Goal: Answer question/provide support: Share knowledge or assist other users

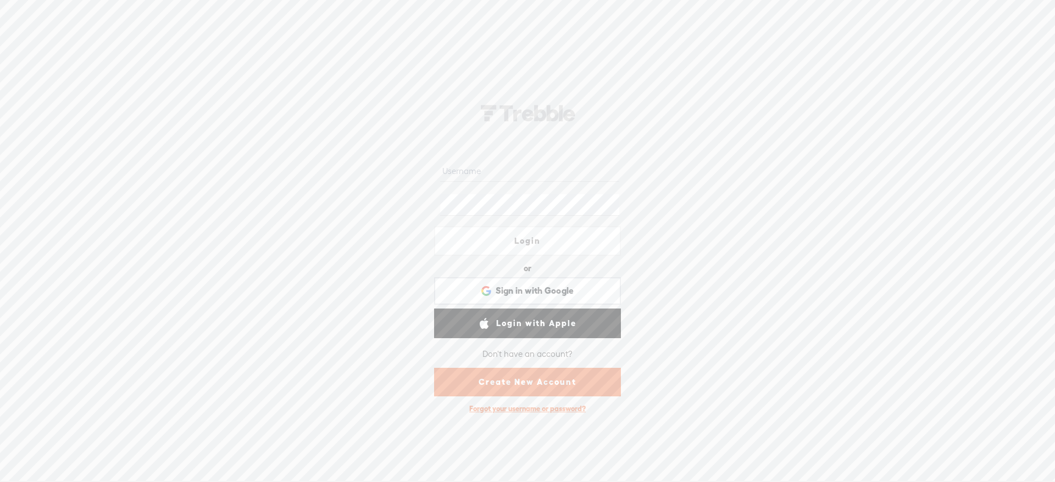
click at [537, 176] on input "text" at bounding box center [529, 170] width 179 height 21
type input "nohustlemom"
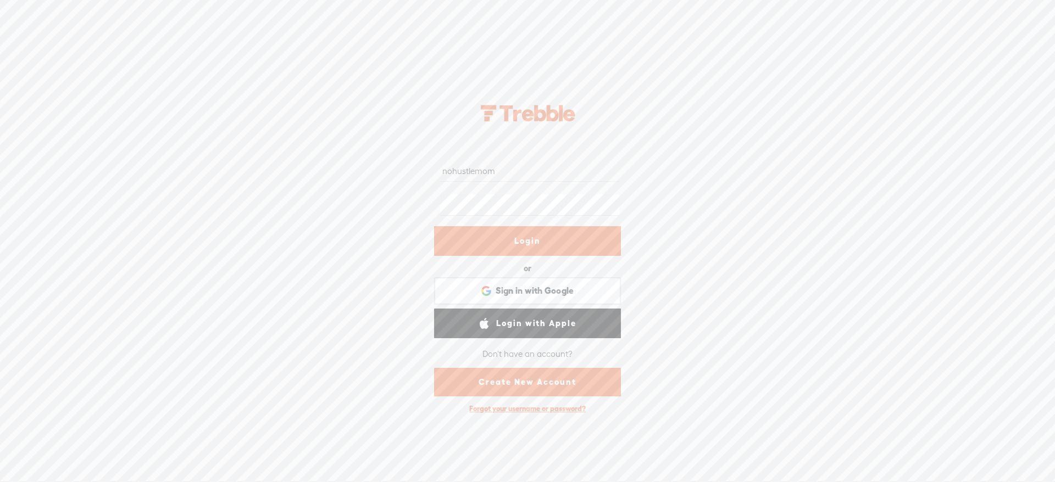
click at [558, 240] on link "Login" at bounding box center [527, 241] width 187 height 30
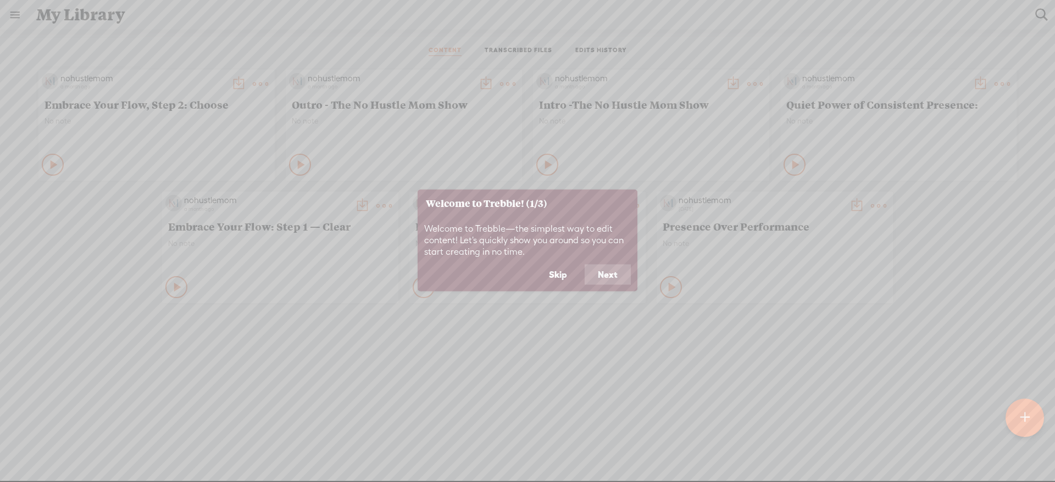
click at [616, 275] on button "Next" at bounding box center [608, 274] width 46 height 21
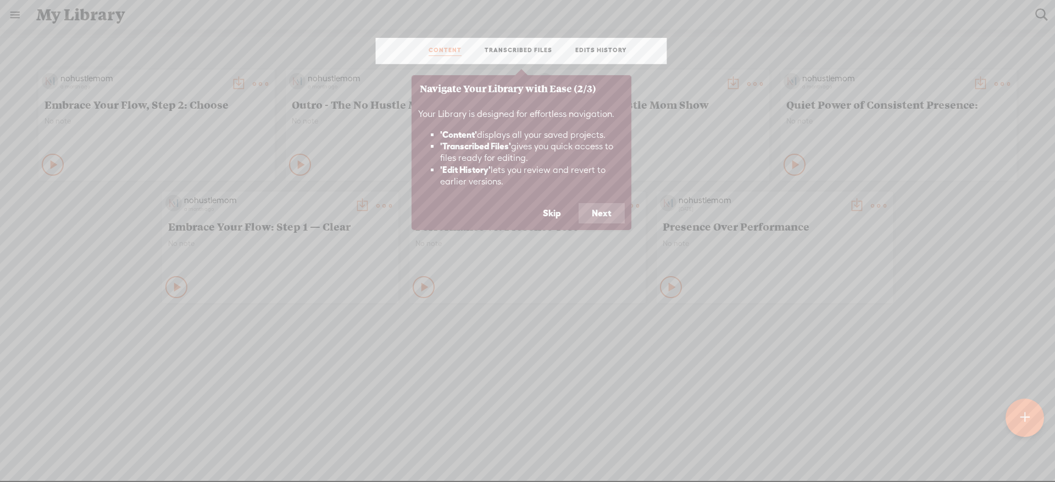
click at [607, 221] on button "Next" at bounding box center [601, 213] width 46 height 21
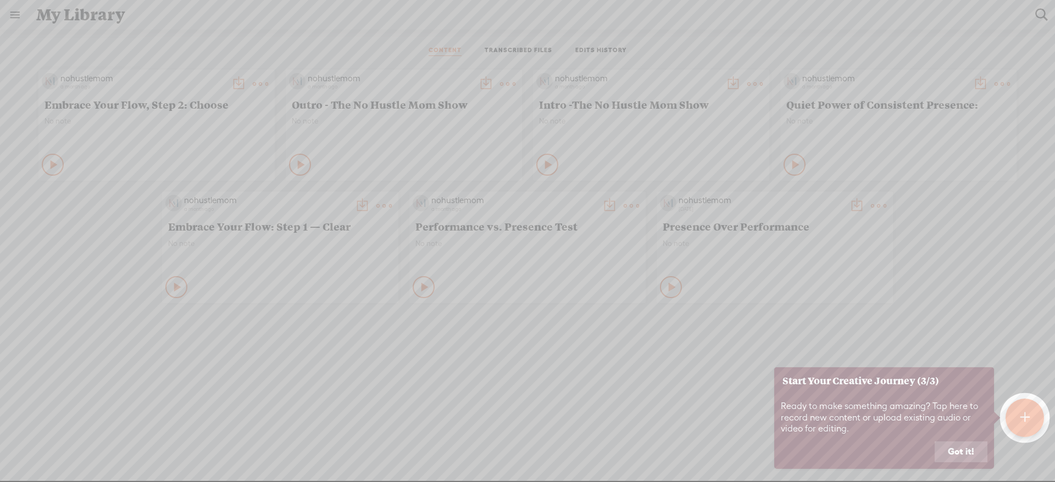
click at [963, 449] on button "Got it!" at bounding box center [960, 452] width 53 height 21
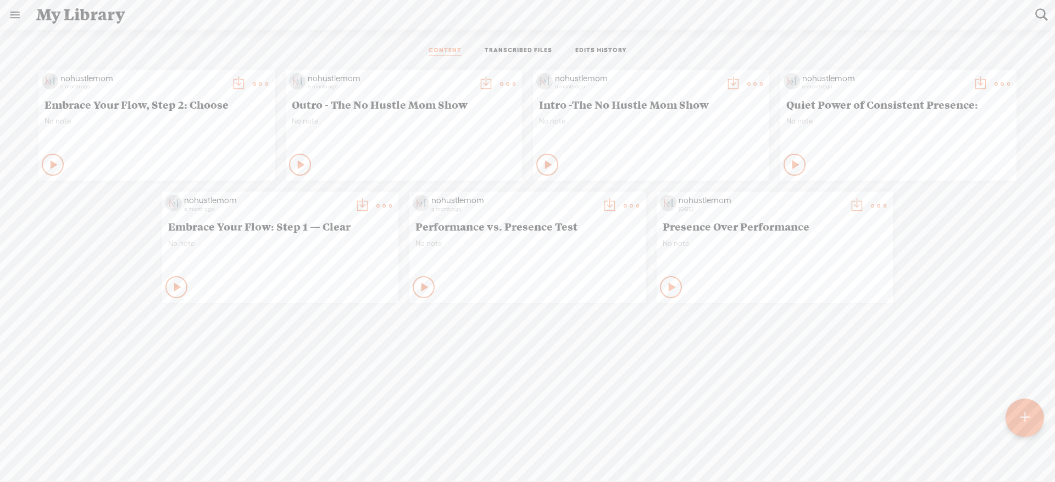
click at [9, 18] on link at bounding box center [15, 15] width 29 height 29
click at [83, 440] on div "SETTINGS" at bounding box center [72, 456] width 129 height 33
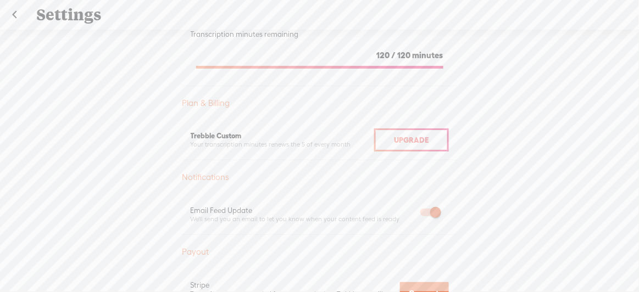
scroll to position [249, 0]
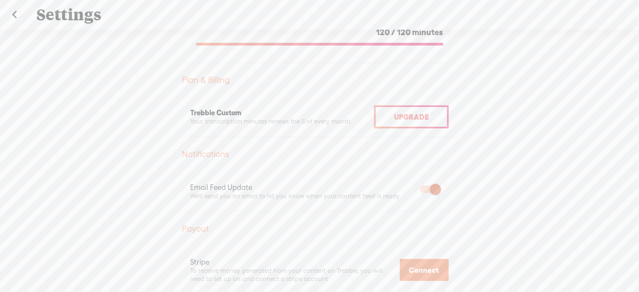
click at [411, 114] on span "Upgrade" at bounding box center [411, 117] width 35 height 9
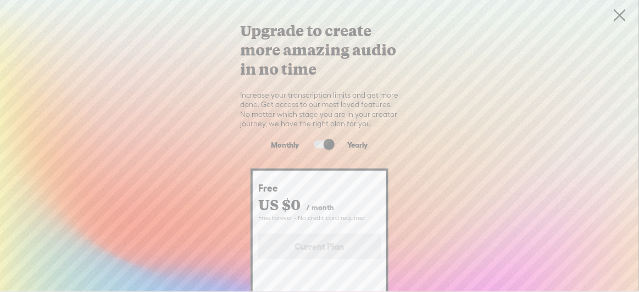
scroll to position [0, 0]
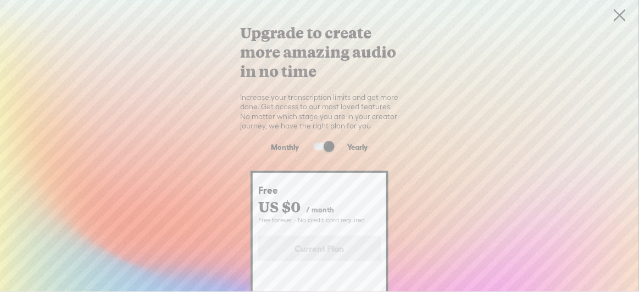
click at [620, 16] on link at bounding box center [619, 15] width 27 height 31
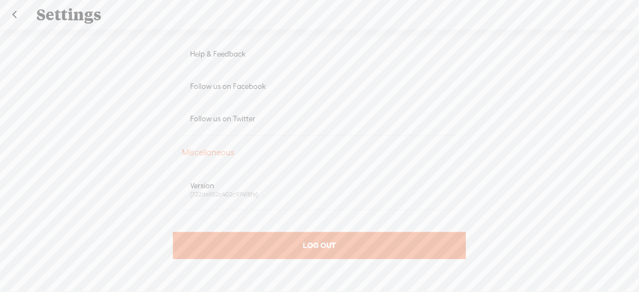
scroll to position [11, 0]
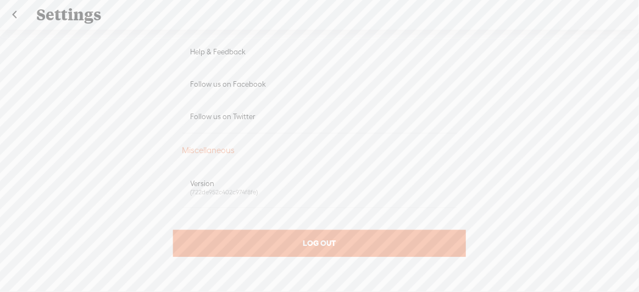
click at [230, 188] on div "(722de952c402c974f8fe)" at bounding box center [320, 192] width 258 height 8
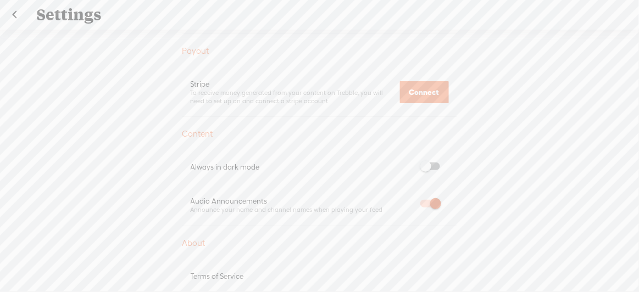
scroll to position [307, 0]
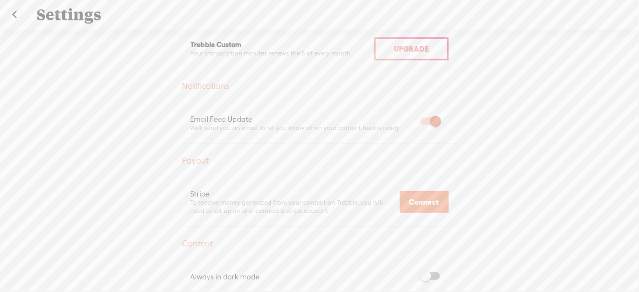
click at [213, 87] on div "Notifications" at bounding box center [319, 86] width 275 height 11
click at [213, 84] on div "Notifications" at bounding box center [319, 86] width 275 height 11
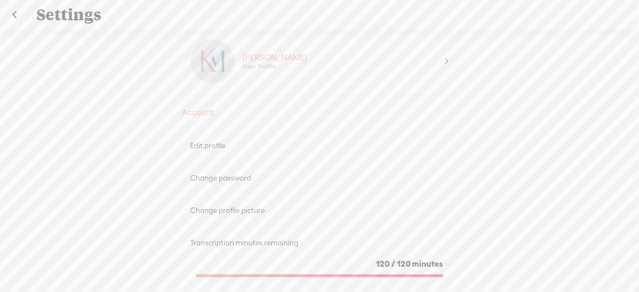
scroll to position [0, 0]
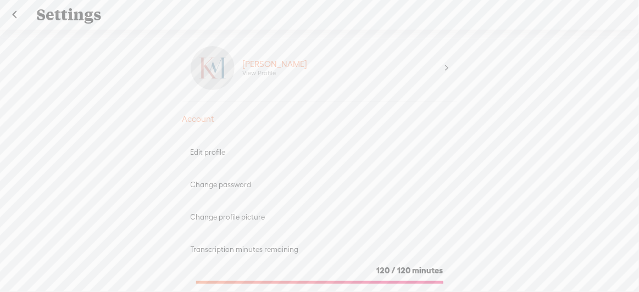
click at [205, 121] on div "Account" at bounding box center [319, 119] width 275 height 11
click at [275, 87] on div "Stacy View Profile" at bounding box center [340, 68] width 211 height 44
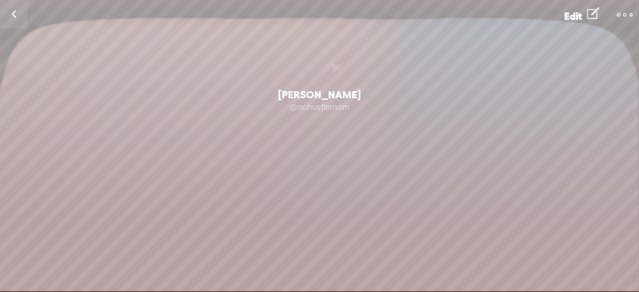
click at [13, 15] on link at bounding box center [13, 14] width 27 height 29
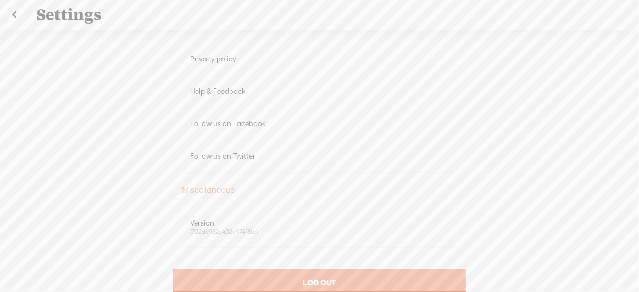
scroll to position [699, 0]
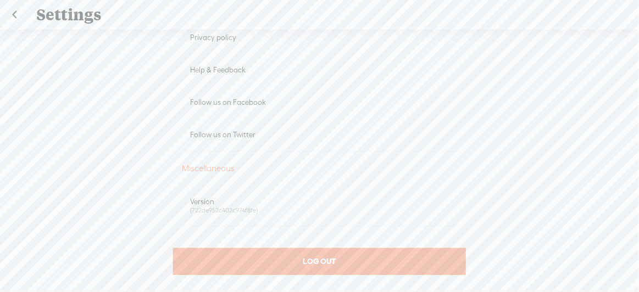
click at [299, 170] on div "Miscellaneous" at bounding box center [319, 168] width 275 height 11
click at [280, 199] on div "Version" at bounding box center [320, 201] width 258 height 9
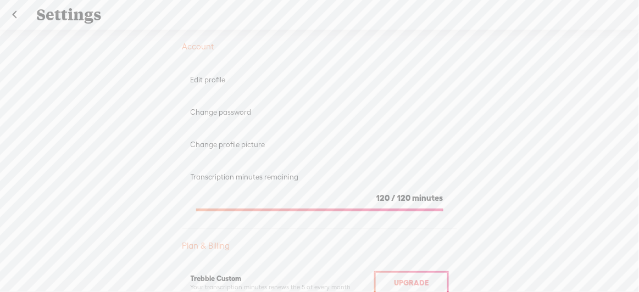
scroll to position [0, 0]
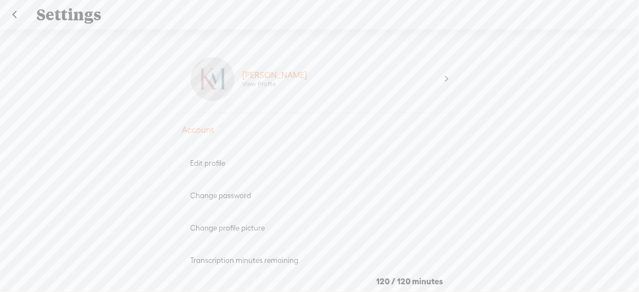
click at [446, 77] on span at bounding box center [447, 79] width 3 height 11
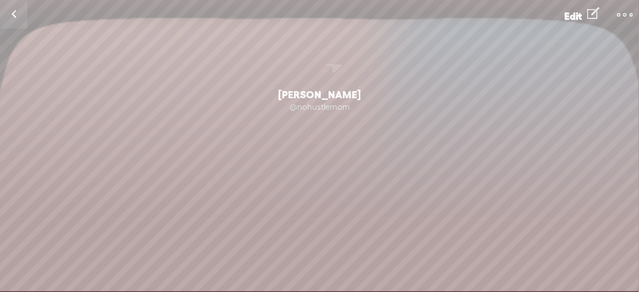
click at [14, 16] on link at bounding box center [13, 14] width 27 height 29
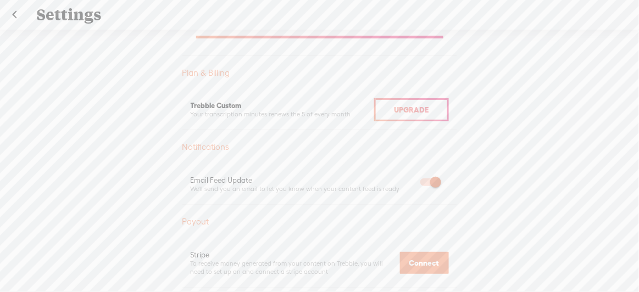
scroll to position [207, 0]
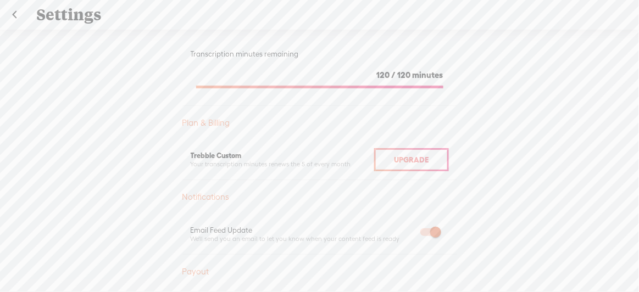
click at [194, 118] on div "Plan & Billing" at bounding box center [319, 123] width 275 height 11
click at [198, 127] on div "Plan & Billing" at bounding box center [319, 123] width 275 height 11
click at [407, 162] on span "Upgrade" at bounding box center [411, 159] width 35 height 9
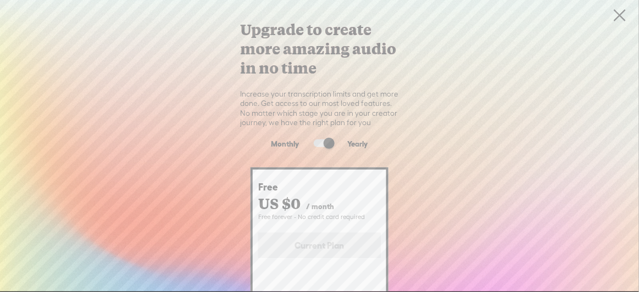
scroll to position [0, 0]
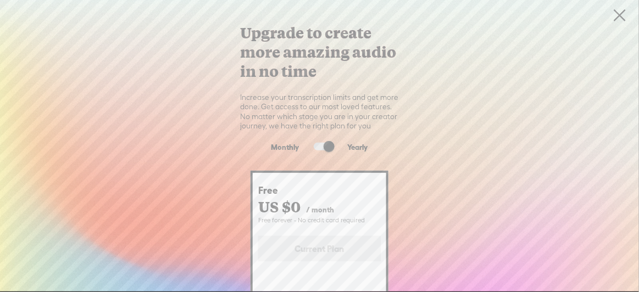
click at [315, 148] on span at bounding box center [324, 147] width 20 height 8
click at [305, 143] on input "checkbox" at bounding box center [305, 143] width 0 height 0
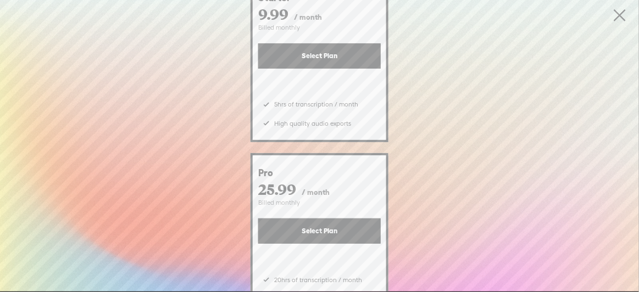
scroll to position [408, 0]
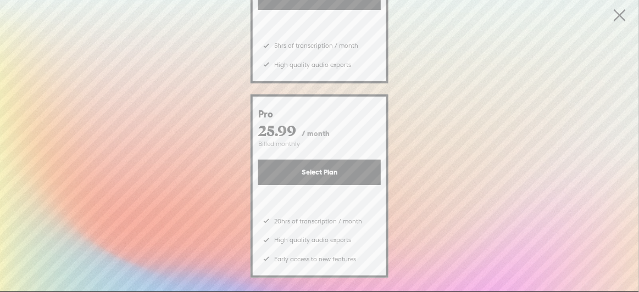
click at [620, 12] on link at bounding box center [619, 15] width 27 height 31
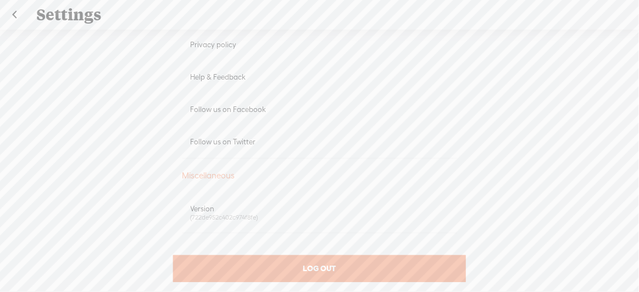
scroll to position [706, 0]
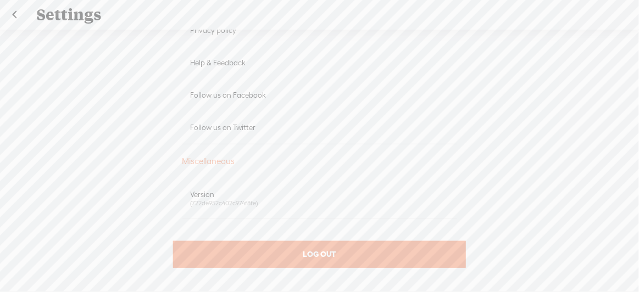
click at [212, 156] on div "Miscellaneous" at bounding box center [319, 161] width 275 height 11
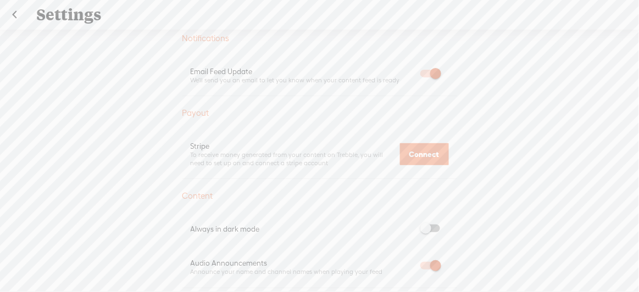
scroll to position [357, 0]
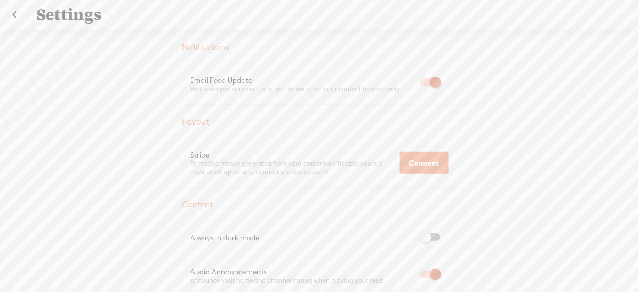
click at [429, 237] on span at bounding box center [430, 237] width 20 height 8
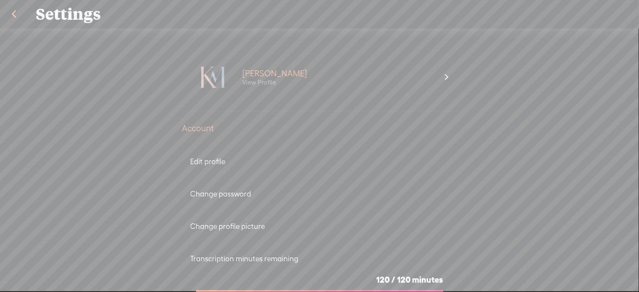
scroll to position [0, 0]
click at [445, 76] on div "Stacy View Profile" at bounding box center [319, 80] width 275 height 68
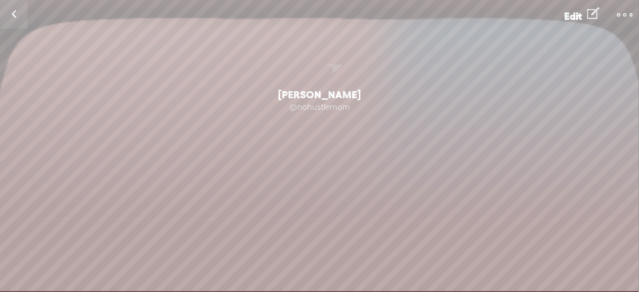
click at [16, 15] on link at bounding box center [13, 14] width 27 height 29
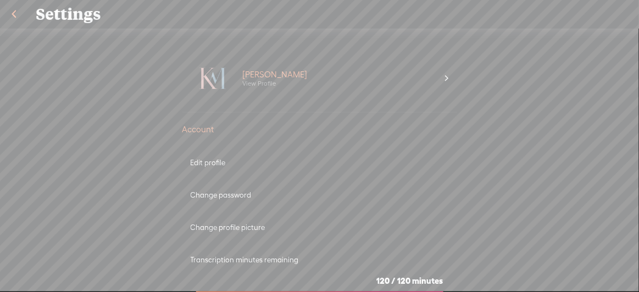
click at [13, 14] on link at bounding box center [13, 14] width 27 height 29
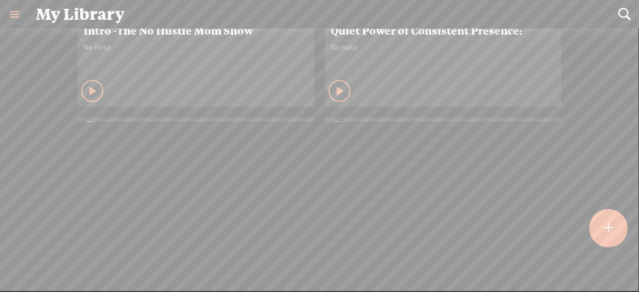
scroll to position [198, 0]
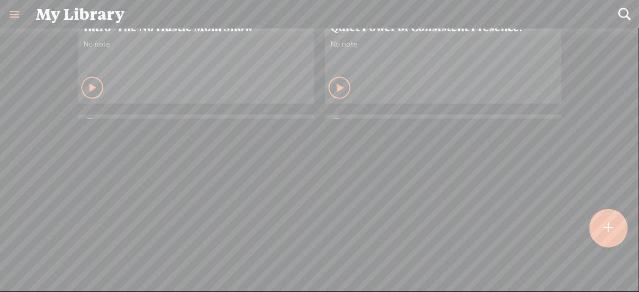
click at [609, 230] on t at bounding box center [608, 228] width 9 height 24
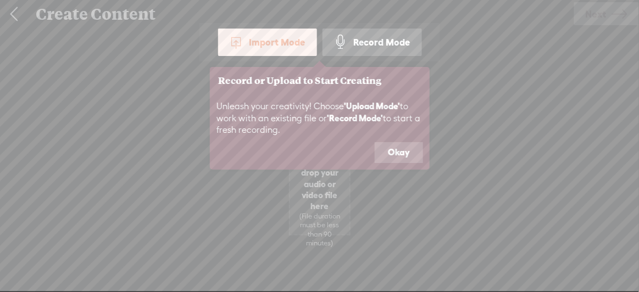
click at [408, 154] on button "Okay" at bounding box center [399, 152] width 48 height 21
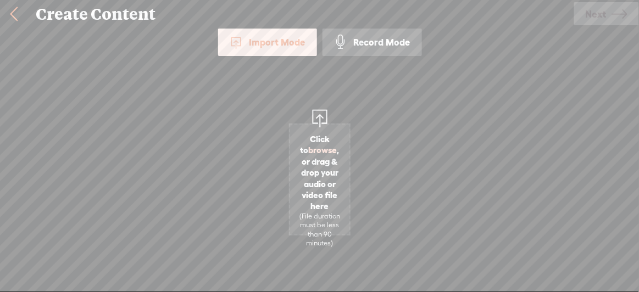
click at [15, 19] on link at bounding box center [13, 14] width 27 height 29
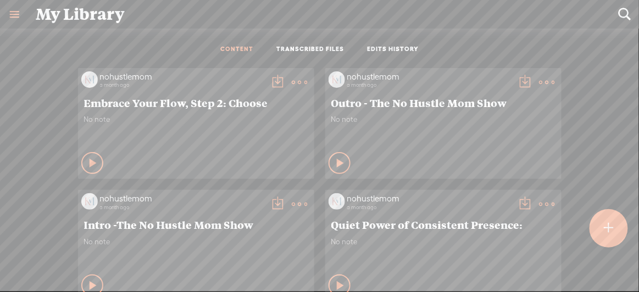
click at [19, 14] on link at bounding box center [14, 14] width 29 height 29
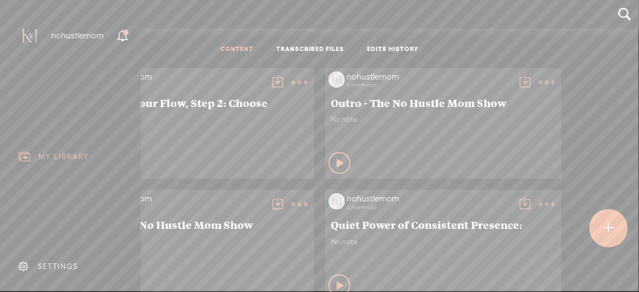
click at [63, 265] on div "SETTINGS" at bounding box center [72, 267] width 129 height 33
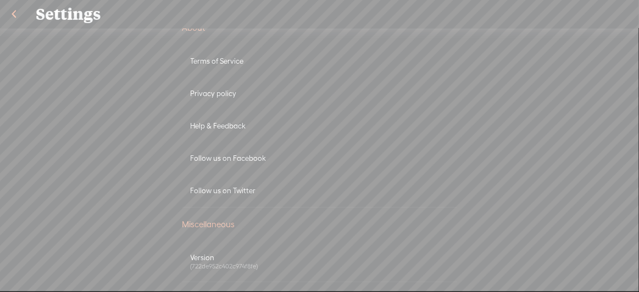
scroll to position [649, 0]
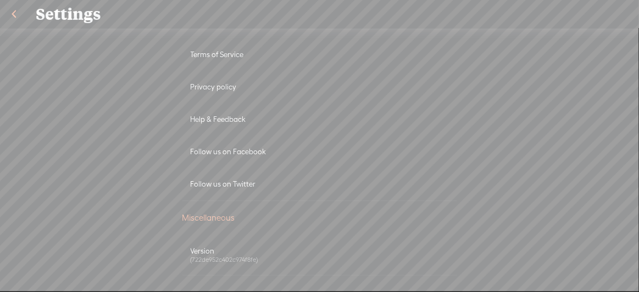
click at [223, 115] on div "Help & Feedback" at bounding box center [320, 119] width 258 height 9
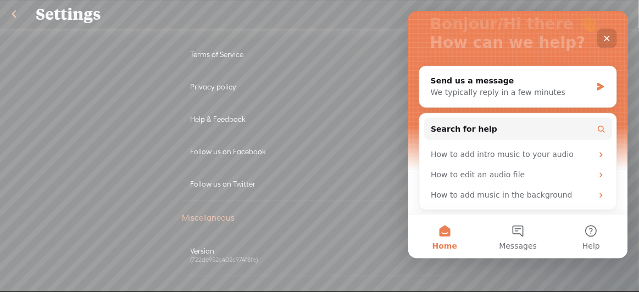
scroll to position [0, 0]
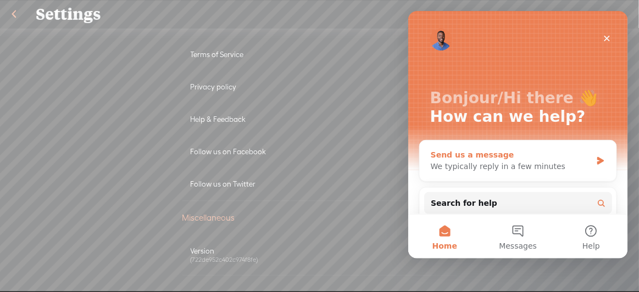
click at [469, 164] on div "We typically reply in a few minutes" at bounding box center [510, 166] width 161 height 12
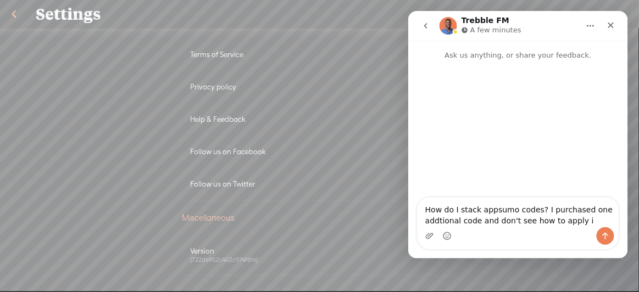
type textarea "How do I stack appsumo codes? I purchased one addtional code and don't see how …"
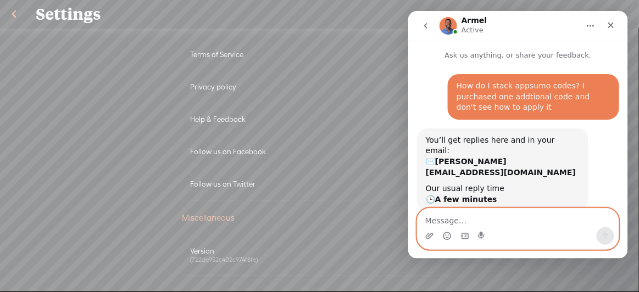
scroll to position [68, 0]
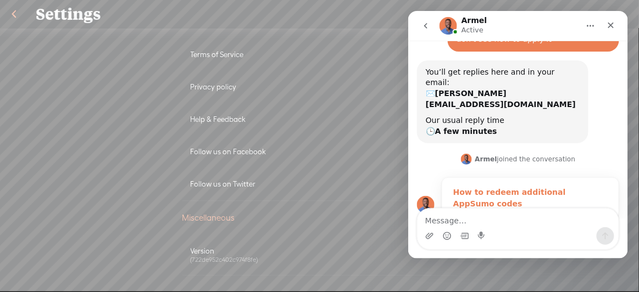
click at [469, 187] on strong "How to redeem additional AppSumo codes" at bounding box center [509, 197] width 113 height 20
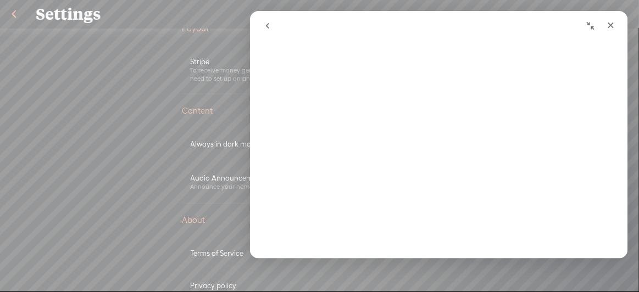
scroll to position [0, 0]
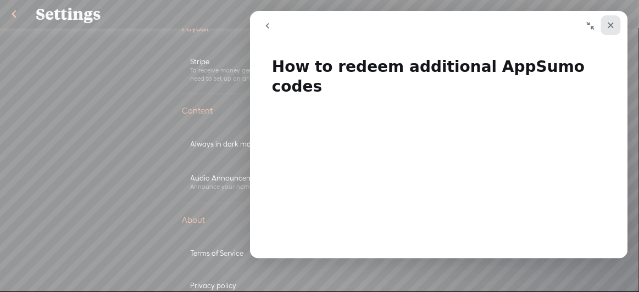
click at [611, 27] on icon "Close" at bounding box center [610, 24] width 9 height 9
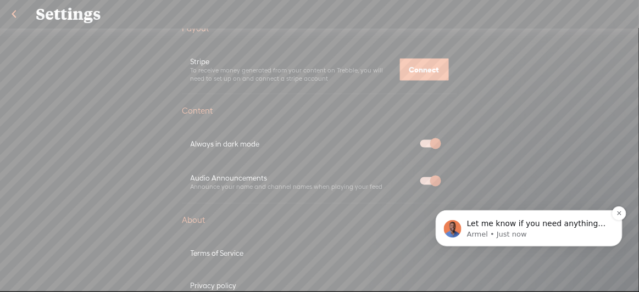
click at [510, 237] on p "Armel • Just now" at bounding box center [537, 234] width 142 height 10
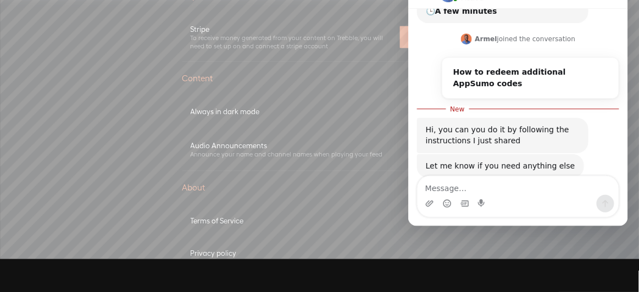
scroll to position [158, 0]
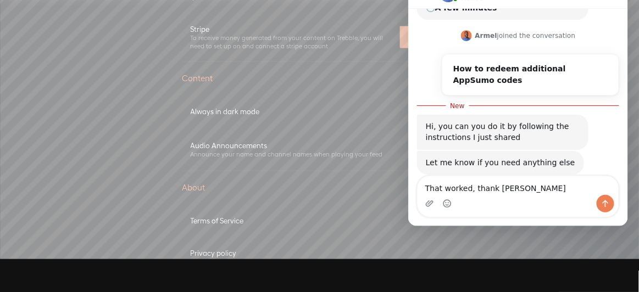
type textarea "That worked, thank you"
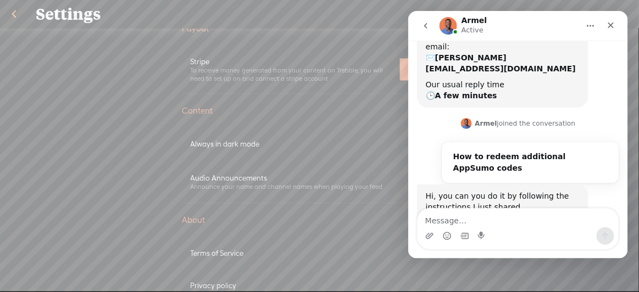
scroll to position [173, 0]
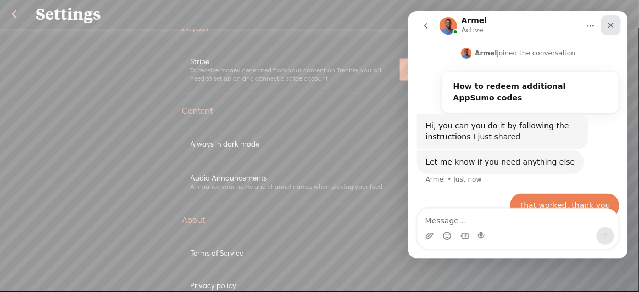
click at [616, 24] on div "Close" at bounding box center [610, 25] width 20 height 20
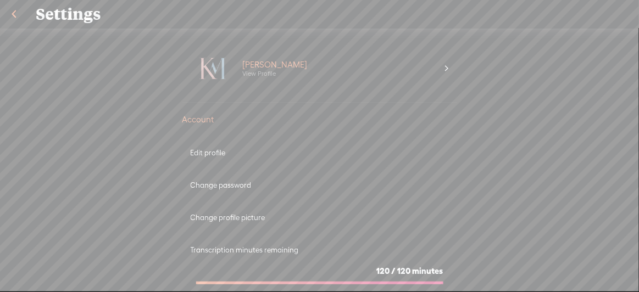
scroll to position [0, 0]
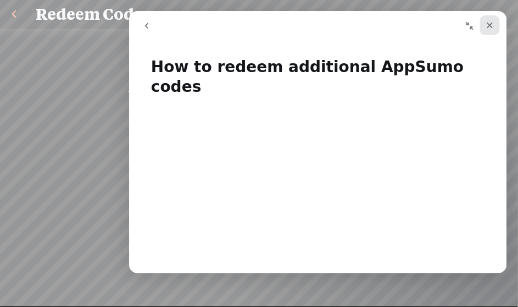
click at [492, 26] on icon "Close" at bounding box center [489, 24] width 9 height 9
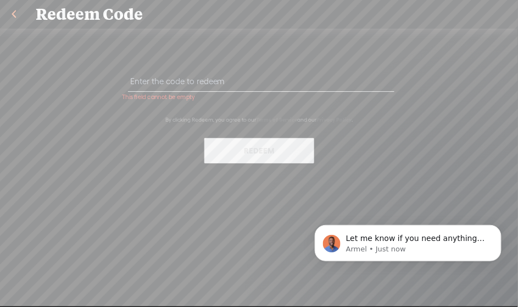
paste input "J469-GJG3-4BEM-YKNV-0823"
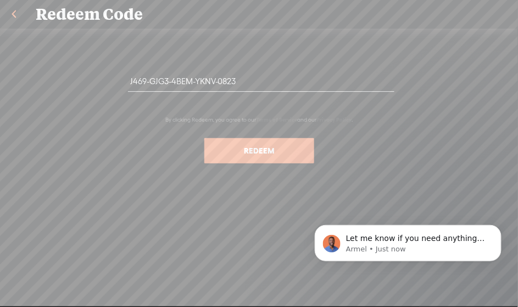
type input "J469-GJG3-4BEM-YKNV-0823"
click at [275, 153] on button "Redeem" at bounding box center [259, 150] width 110 height 25
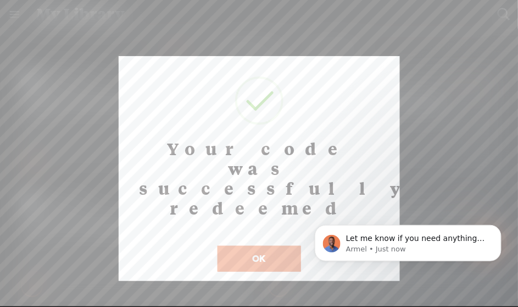
click at [273, 246] on button "OK" at bounding box center [260, 258] width 84 height 25
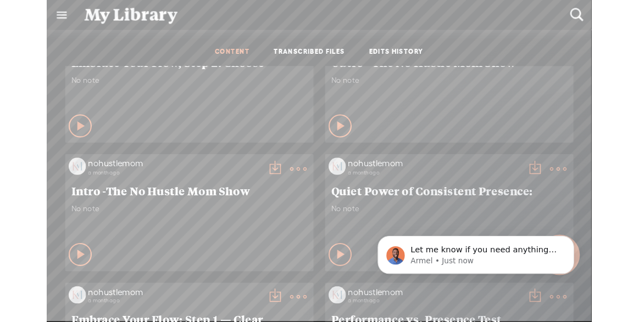
scroll to position [149, 0]
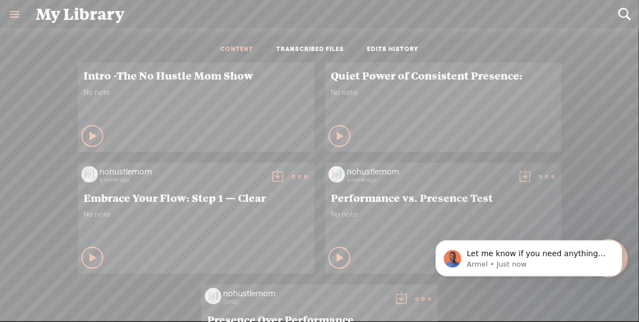
click at [5, 15] on link at bounding box center [14, 14] width 29 height 29
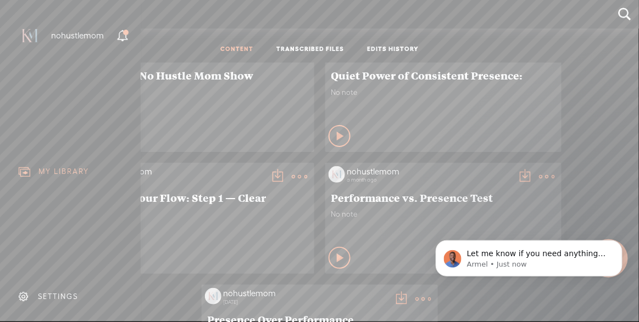
click at [61, 292] on div "SETTINGS" at bounding box center [58, 296] width 40 height 9
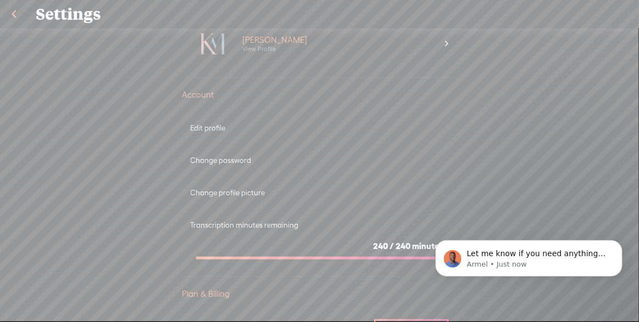
scroll to position [99, 0]
